Goal: Task Accomplishment & Management: Use online tool/utility

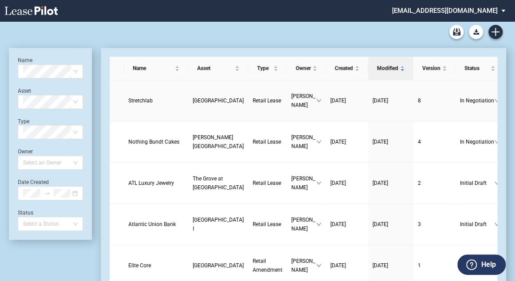
click at [137, 103] on span "Stretchlab" at bounding box center [140, 101] width 24 height 6
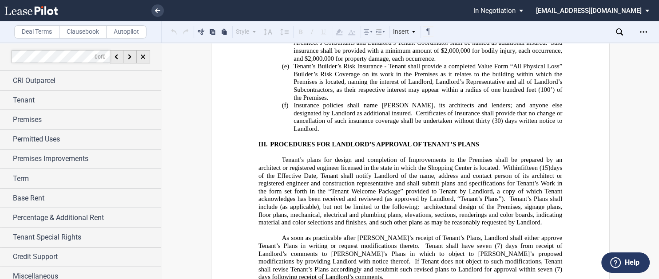
scroll to position [17276, 0]
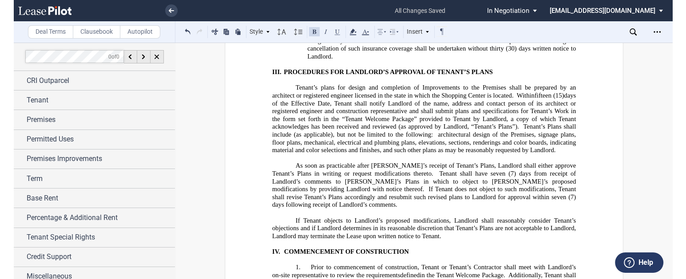
scroll to position [17383, 0]
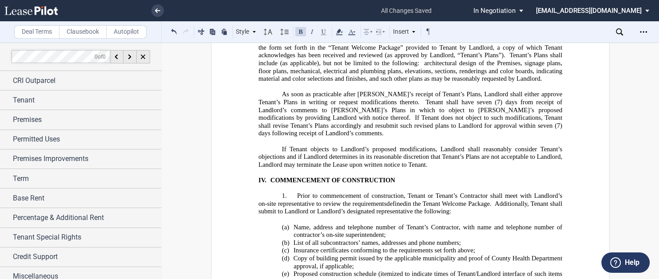
drag, startPoint x: 294, startPoint y: 111, endPoint x: 316, endPoint y: 96, distance: 26.0
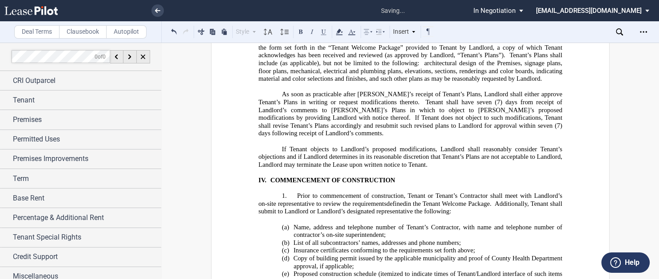
drag, startPoint x: 370, startPoint y: 111, endPoint x: 400, endPoint y: 107, distance: 29.9
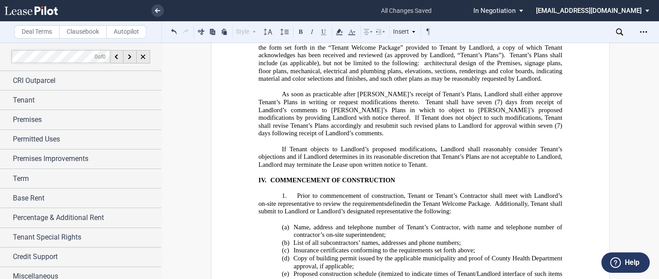
drag, startPoint x: 442, startPoint y: 107, endPoint x: 455, endPoint y: 105, distance: 12.6
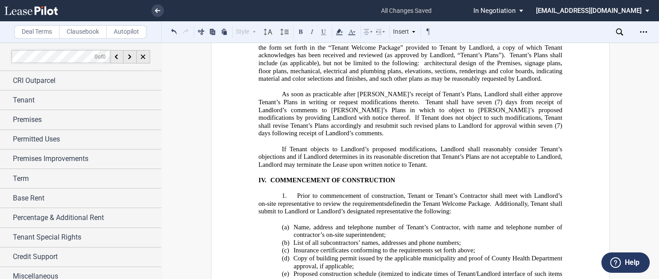
drag, startPoint x: 468, startPoint y: 111, endPoint x: 480, endPoint y: 105, distance: 12.7
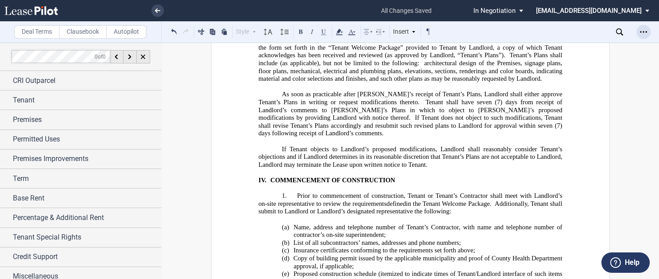
click at [519, 29] on icon "Open Lease options menu" at bounding box center [643, 31] width 7 height 7
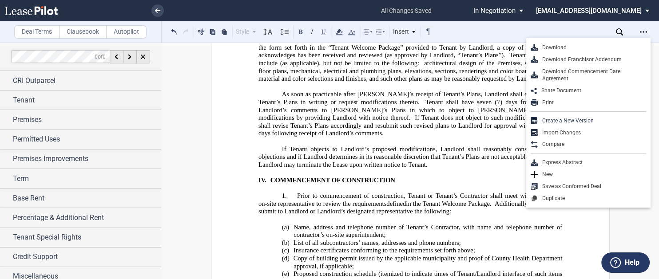
click at [519, 44] on div "Download" at bounding box center [588, 48] width 124 height 12
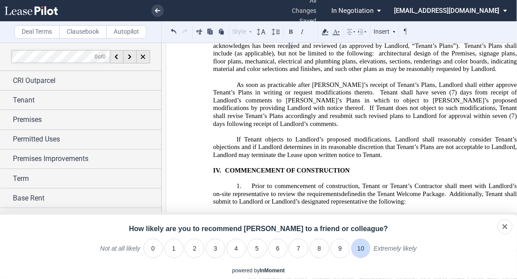
drag, startPoint x: 360, startPoint y: 253, endPoint x: 370, endPoint y: 247, distance: 11.7
click at [361, 252] on li "10" at bounding box center [361, 249] width 20 height 20
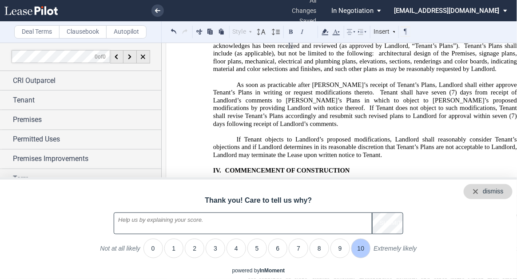
click at [504, 189] on div "dismiss" at bounding box center [487, 191] width 49 height 15
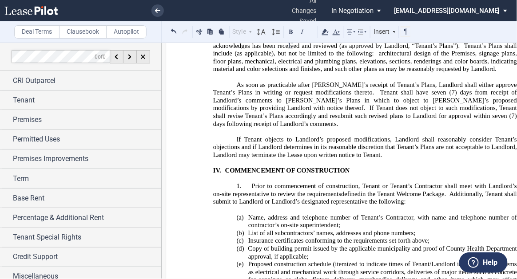
drag, startPoint x: 418, startPoint y: 4, endPoint x: 357, endPoint y: 10, distance: 61.5
click at [357, 10] on ul "all changes saved Pending... Pending... In Negotiation Initial Draft In Negotia…" at bounding box center [258, 10] width 517 height 21
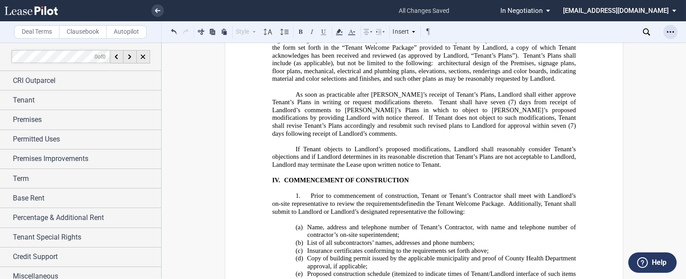
click at [519, 32] on use "Open Lease options menu" at bounding box center [670, 31] width 7 height 1
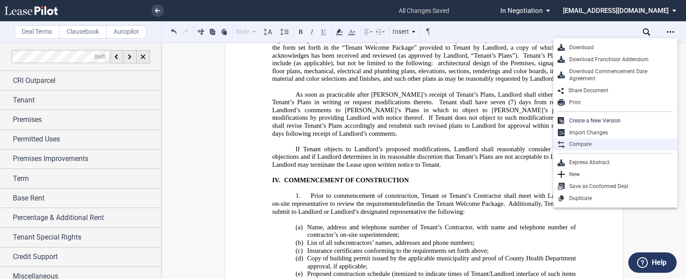
click at [519, 148] on div "Compare" at bounding box center [619, 145] width 108 height 8
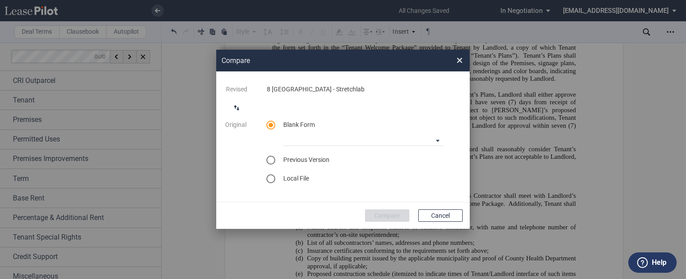
click at [285, 160] on span "Previous Version" at bounding box center [306, 159] width 46 height 7
click at [274, 162] on div "select previous version" at bounding box center [270, 160] width 9 height 9
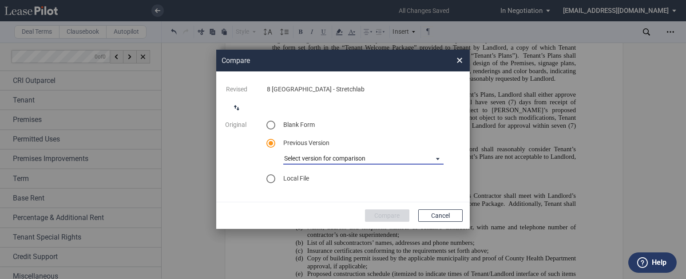
click at [391, 163] on md-select "Select version for comparison Version 1 Version 2 6-5-2025 Version 3 Version 4 …" at bounding box center [363, 157] width 160 height 13
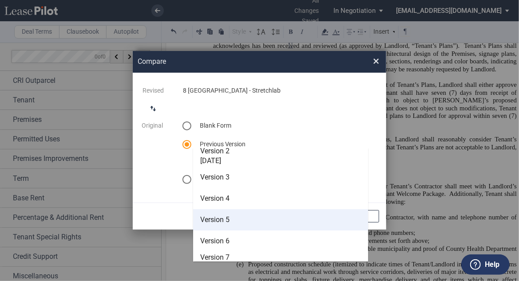
scroll to position [36, 0]
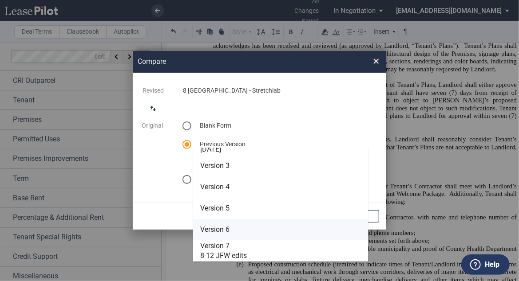
click at [221, 233] on span "Version 6" at bounding box center [214, 230] width 29 height 8
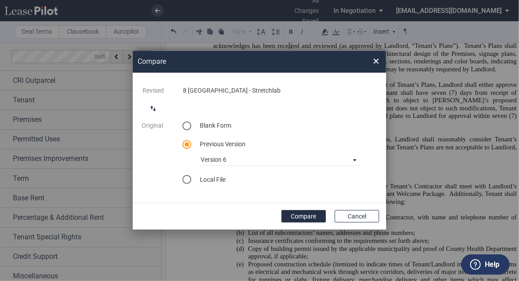
drag, startPoint x: 313, startPoint y: 216, endPoint x: 316, endPoint y: 212, distance: 5.2
click at [313, 216] on button "Compare" at bounding box center [303, 216] width 44 height 12
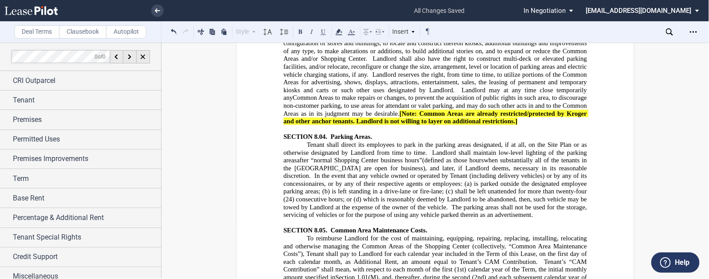
scroll to position [6228, 0]
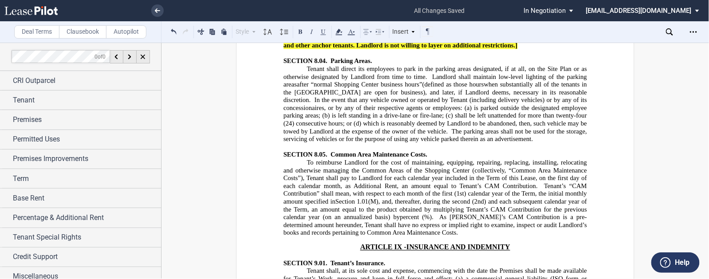
drag, startPoint x: 324, startPoint y: 228, endPoint x: 339, endPoint y: 223, distance: 15.9
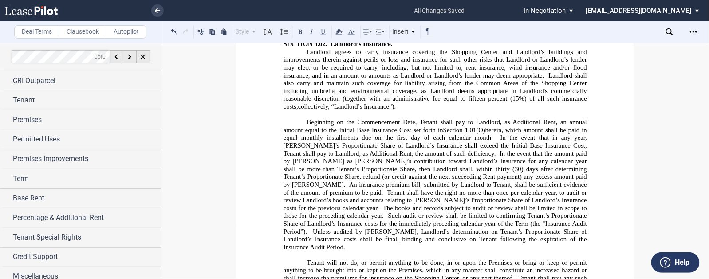
scroll to position [6867, 0]
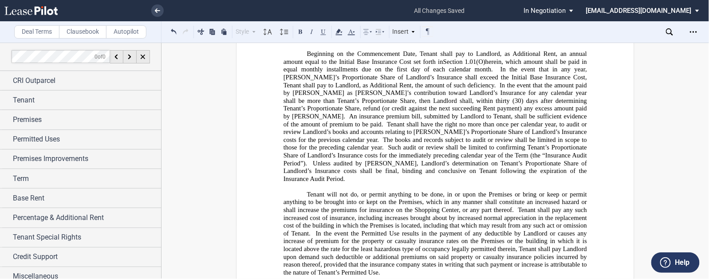
drag, startPoint x: 321, startPoint y: 231, endPoint x: 316, endPoint y: 231, distance: 5.8
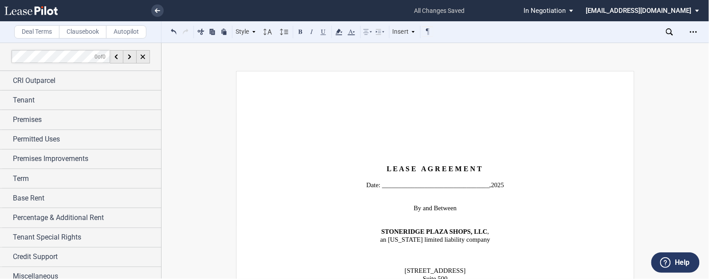
scroll to position [6867, 0]
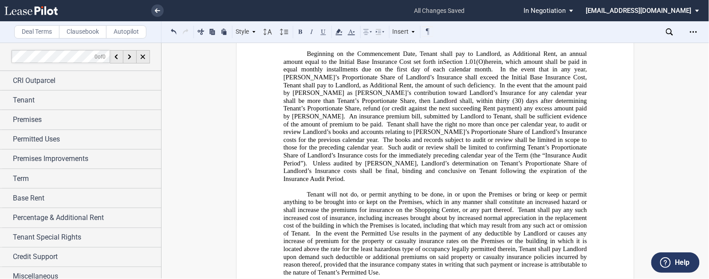
drag, startPoint x: 485, startPoint y: 97, endPoint x: 542, endPoint y: 111, distance: 58.5
copy span "Notwithstanding the foregoing, Tenant shall have no duty to indemnify Landlord …"
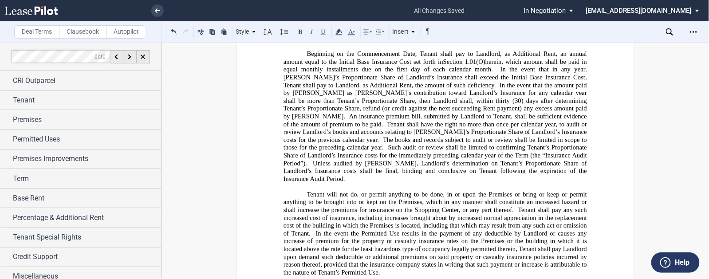
drag, startPoint x: 338, startPoint y: 232, endPoint x: 313, endPoint y: 230, distance: 25.0
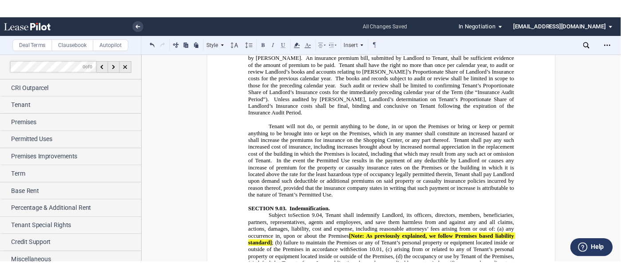
scroll to position [6938, 0]
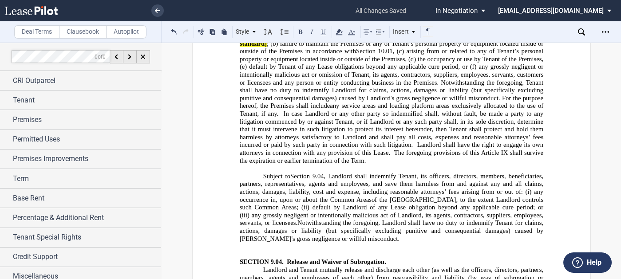
scroll to position [7222, 0]
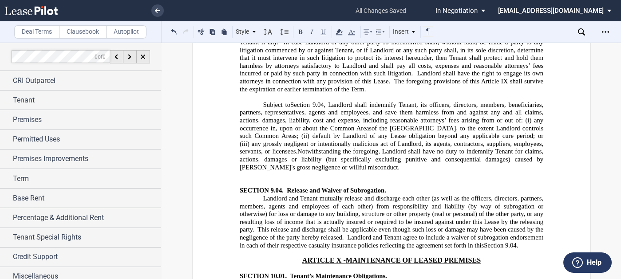
drag, startPoint x: 294, startPoint y: 216, endPoint x: 321, endPoint y: 206, distance: 29.4
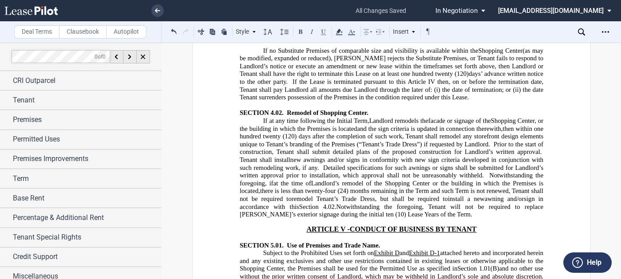
scroll to position [4388, 0]
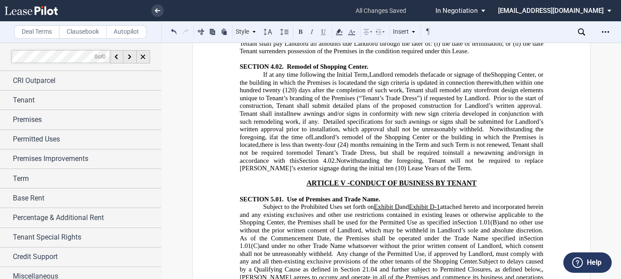
click at [279, 273] on span "[PERSON_NAME] agrees to occupy and operate in all of the Premises and commence …" at bounding box center [391, 280] width 305 height 15
click at [279, 258] on span "Subject to delays caused by a Qualifying Cause as defined in Section 21.04 and …" at bounding box center [391, 265] width 305 height 15
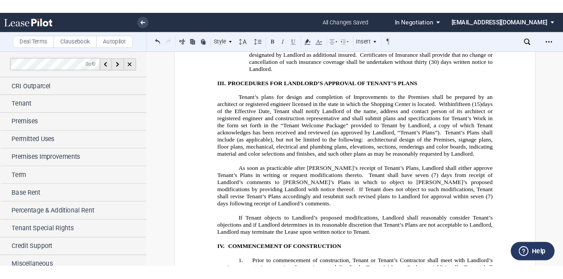
scroll to position [17325, 0]
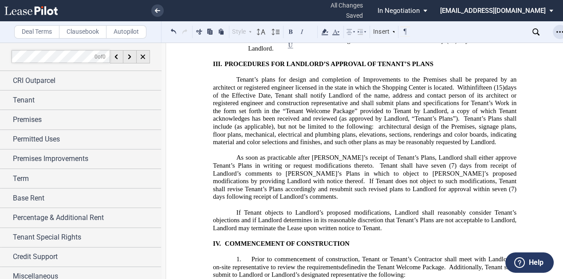
click at [559, 29] on icon "Open Lease options menu" at bounding box center [560, 31] width 7 height 7
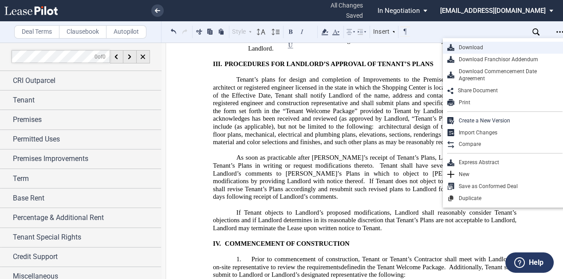
click at [499, 46] on div "Download" at bounding box center [509, 48] width 108 height 8
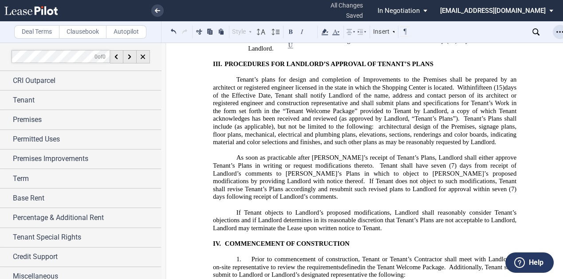
click at [556, 32] on div "Open Lease options menu" at bounding box center [560, 32] width 14 height 14
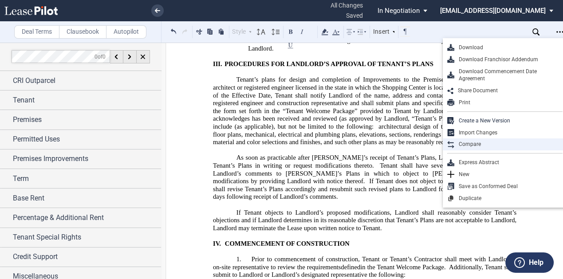
click at [475, 146] on div "Compare" at bounding box center [509, 145] width 108 height 8
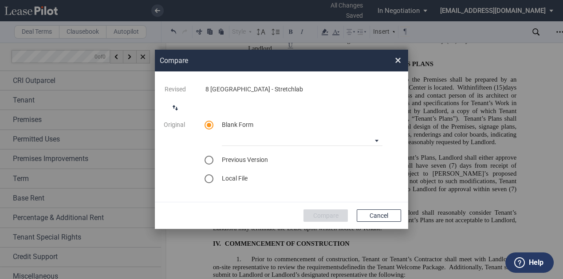
click at [249, 159] on span "Previous Version" at bounding box center [245, 159] width 46 height 7
click at [212, 161] on div "select previous version" at bounding box center [209, 160] width 9 height 9
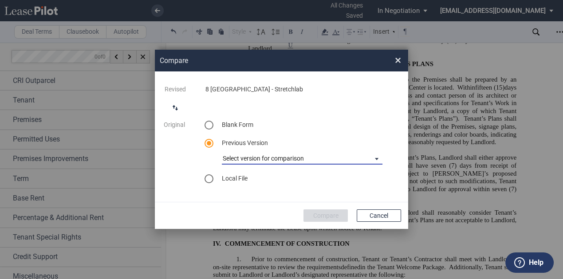
click at [379, 155] on md-select "Select version for comparison Version 1 Version 2 6-5-2025 Version 3 Version 4 …" at bounding box center [302, 157] width 161 height 13
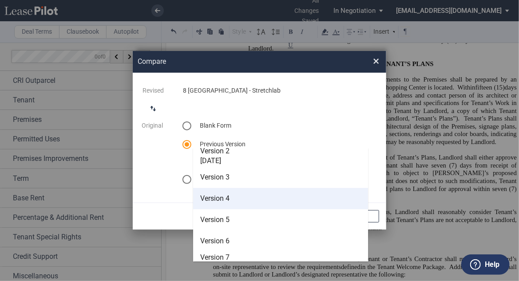
scroll to position [36, 0]
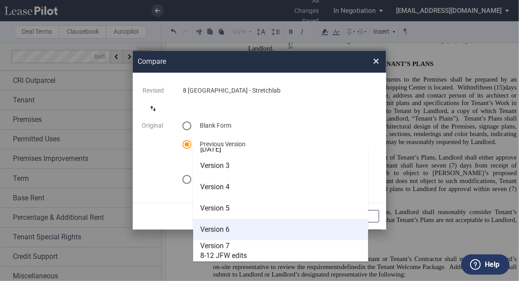
click at [230, 233] on md-option "Version 6" at bounding box center [280, 229] width 175 height 21
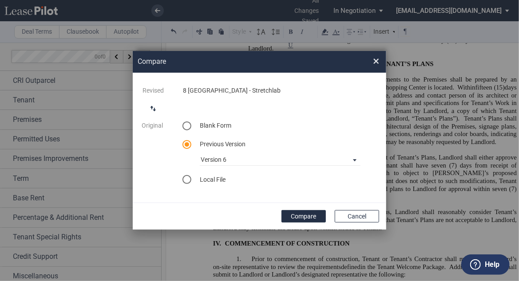
drag, startPoint x: 298, startPoint y: 214, endPoint x: 18, endPoint y: 191, distance: 281.5
click at [299, 214] on button "Compare" at bounding box center [303, 216] width 44 height 12
